Goal: Task Accomplishment & Management: Manage account settings

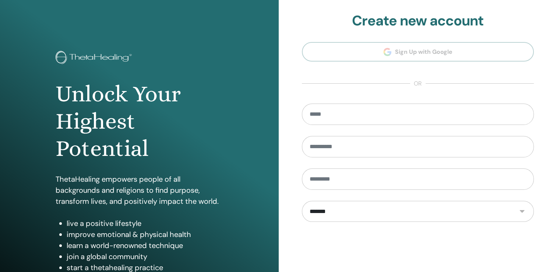
scroll to position [74, 0]
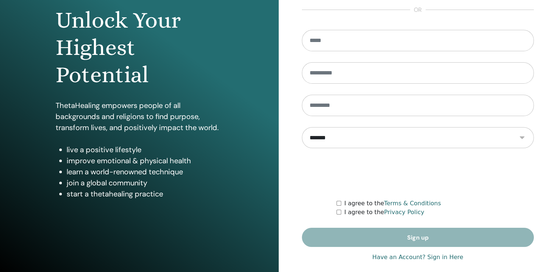
type input "**********"
click at [437, 256] on link "Have an Account? Sign in Here" at bounding box center [417, 257] width 91 height 9
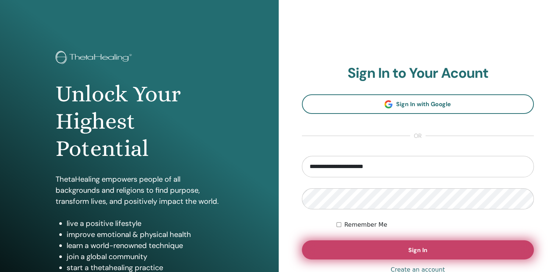
click at [425, 248] on span "Sign In" at bounding box center [417, 250] width 19 height 8
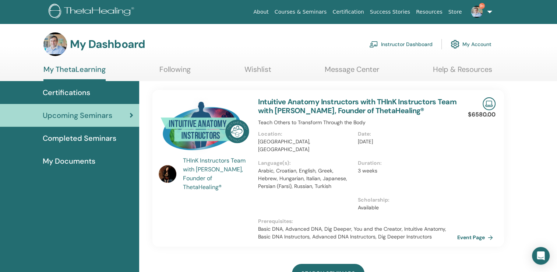
click at [398, 44] on link "Instructor Dashboard" at bounding box center [400, 44] width 63 height 16
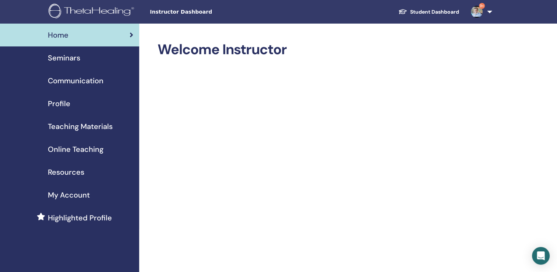
click at [65, 61] on span "Seminars" at bounding box center [64, 57] width 32 height 11
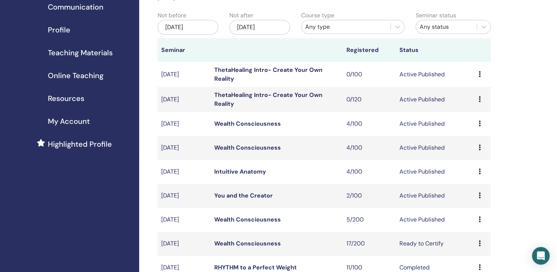
scroll to position [110, 0]
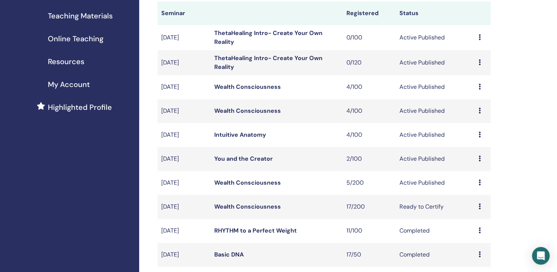
click at [269, 183] on link "Wealth Consciousness" at bounding box center [247, 183] width 67 height 8
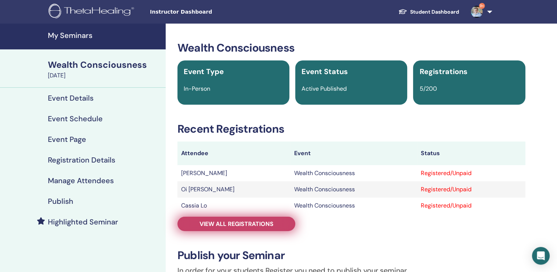
click at [270, 225] on span "View all registrations" at bounding box center [237, 224] width 74 height 8
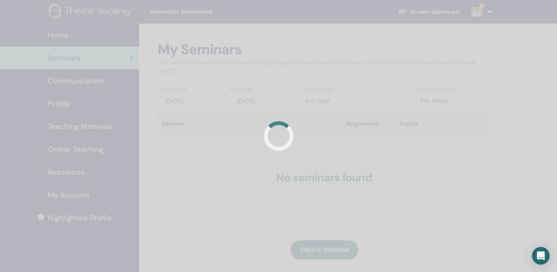
scroll to position [110, 0]
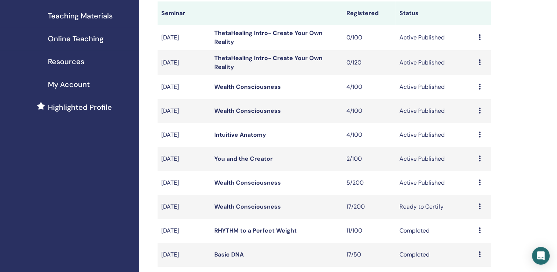
click at [247, 159] on link "You and the Creator" at bounding box center [243, 159] width 59 height 8
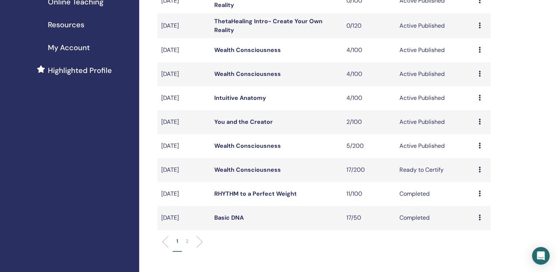
click at [187, 244] on p "2" at bounding box center [187, 241] width 3 height 8
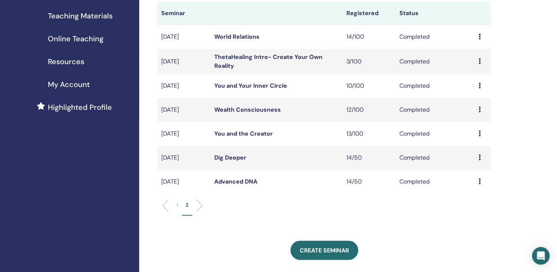
scroll to position [74, 0]
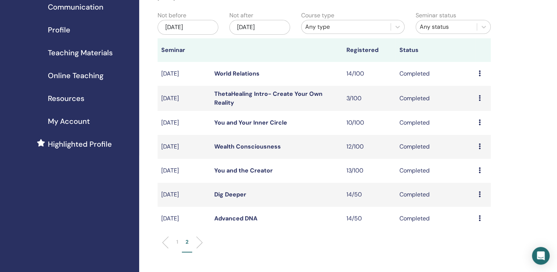
click at [177, 242] on p "1" at bounding box center [177, 242] width 2 height 8
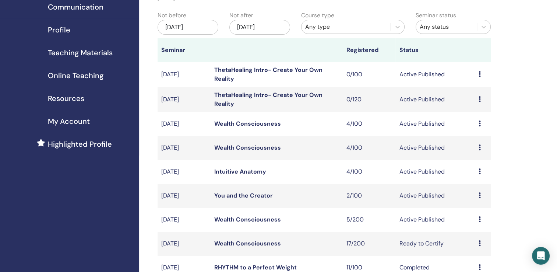
click at [247, 172] on link "Intuitive Anatomy" at bounding box center [240, 172] width 52 height 8
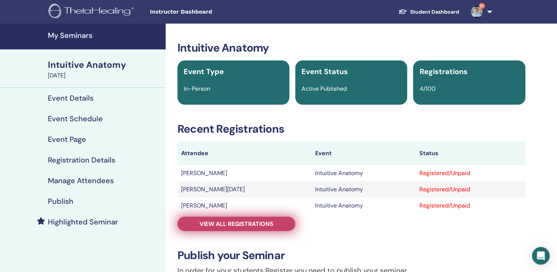
click at [249, 220] on span "View all registrations" at bounding box center [237, 224] width 74 height 8
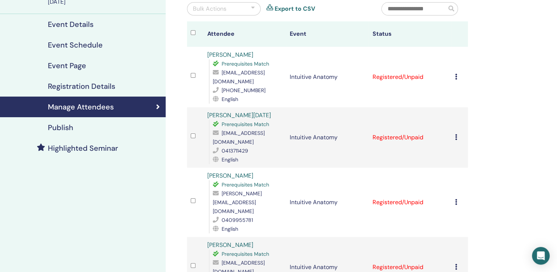
scroll to position [110, 0]
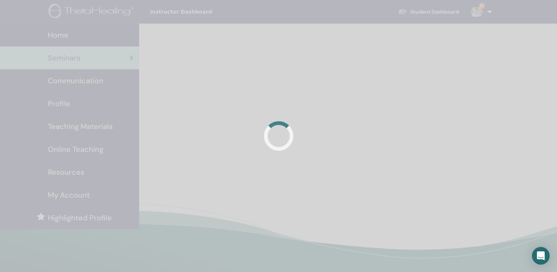
scroll to position [74, 0]
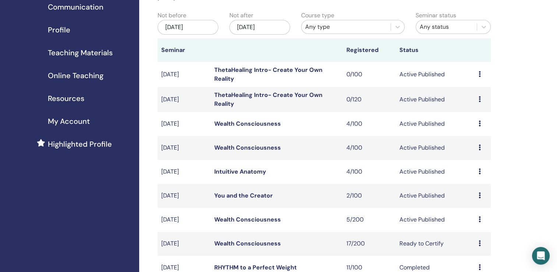
click at [235, 148] on link "Wealth Consciousness" at bounding box center [247, 148] width 67 height 8
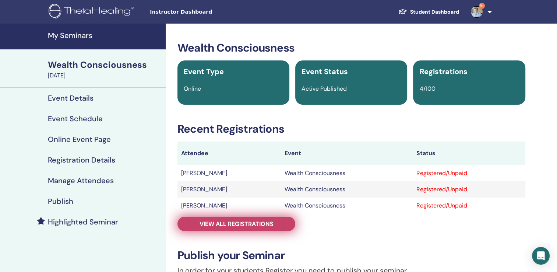
click at [224, 222] on span "View all registrations" at bounding box center [237, 224] width 74 height 8
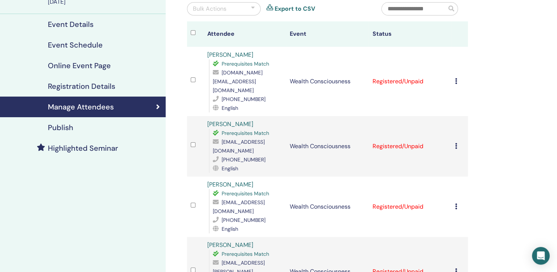
scroll to position [110, 0]
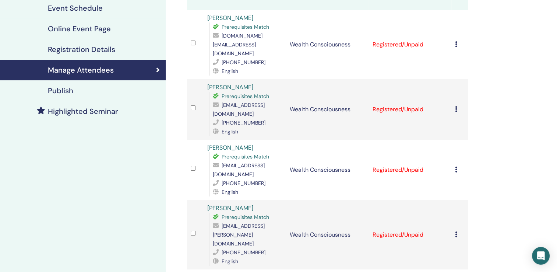
drag, startPoint x: 289, startPoint y: 160, endPoint x: 271, endPoint y: 135, distance: 30.4
drag, startPoint x: 271, startPoint y: 135, endPoint x: 217, endPoint y: 50, distance: 100.8
click at [217, 68] on icon at bounding box center [217, 71] width 9 height 6
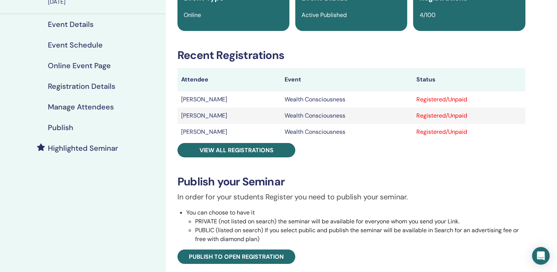
scroll to position [147, 0]
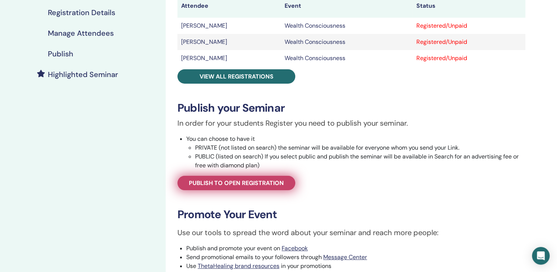
click at [252, 187] on link "Publish to open registration" at bounding box center [237, 183] width 118 height 14
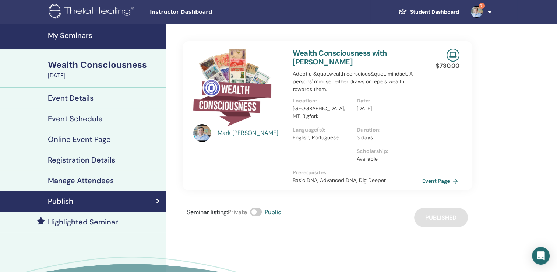
click at [439, 175] on link "Event Page" at bounding box center [441, 180] width 39 height 11
